Goal: Task Accomplishment & Management: Manage account settings

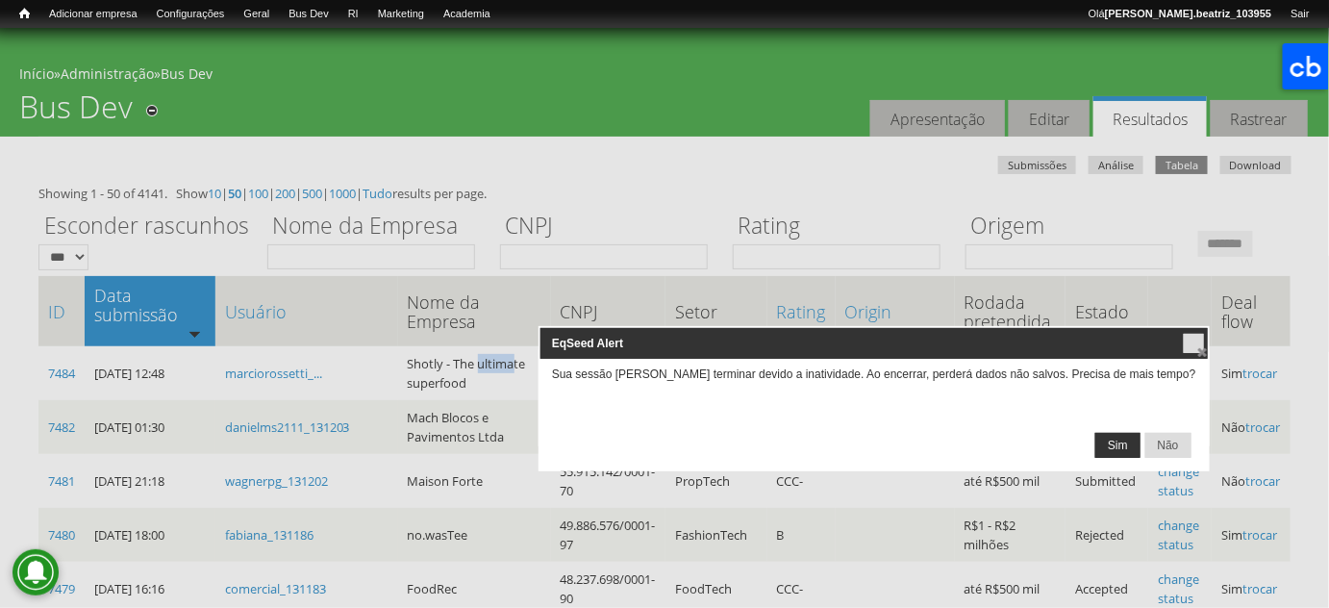
click at [1096, 444] on span "Sim" at bounding box center [1117, 445] width 43 height 23
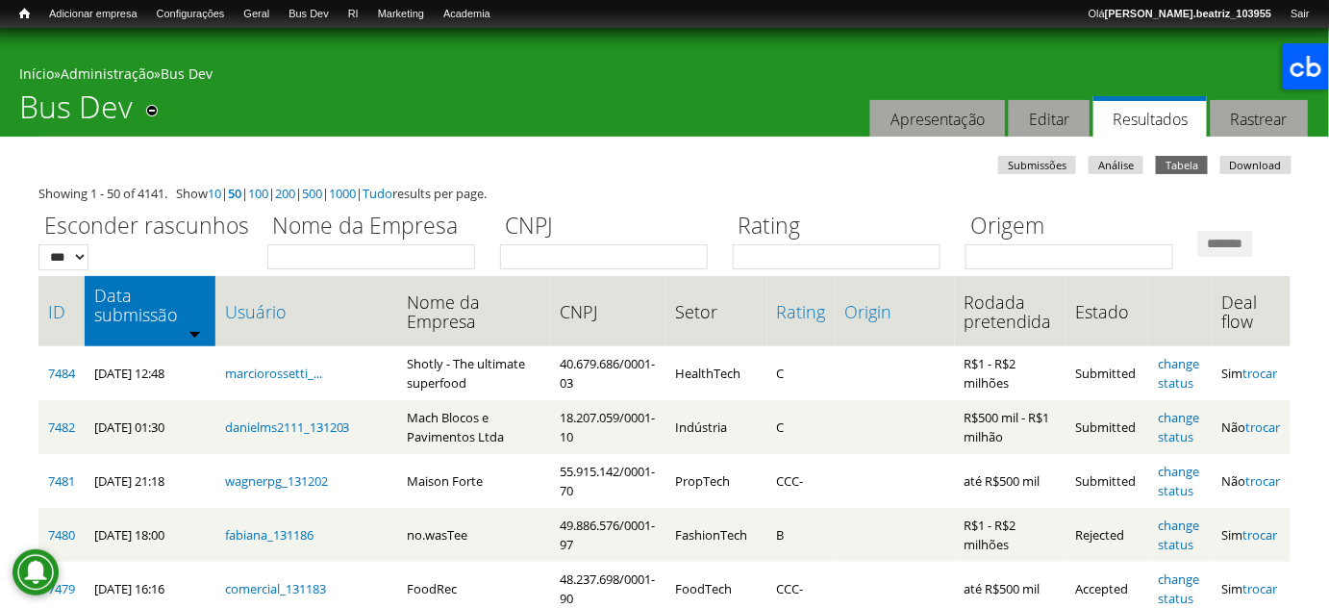
click at [195, 269] on div "Esconder rascunhos *** *** Nome da Empresa CNPJ Rating Origem *******" at bounding box center [664, 236] width 1252 height 66
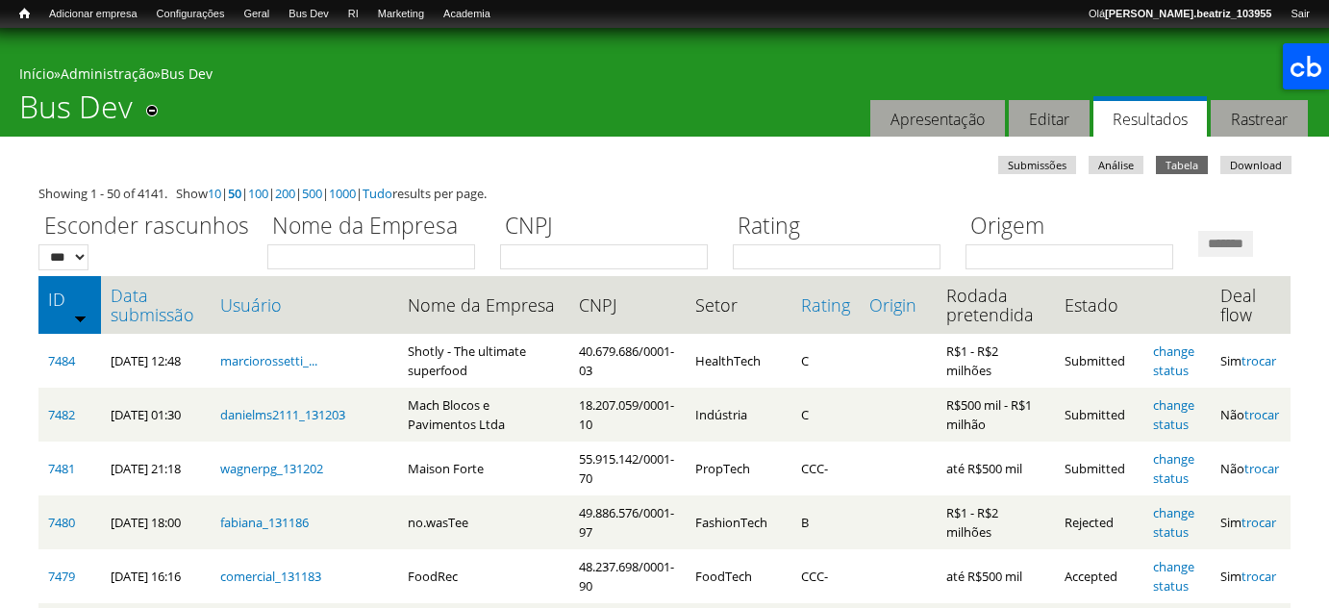
click at [132, 324] on link "Data submissão" at bounding box center [156, 305] width 90 height 38
